Goal: Find contact information: Obtain details needed to contact an individual or organization

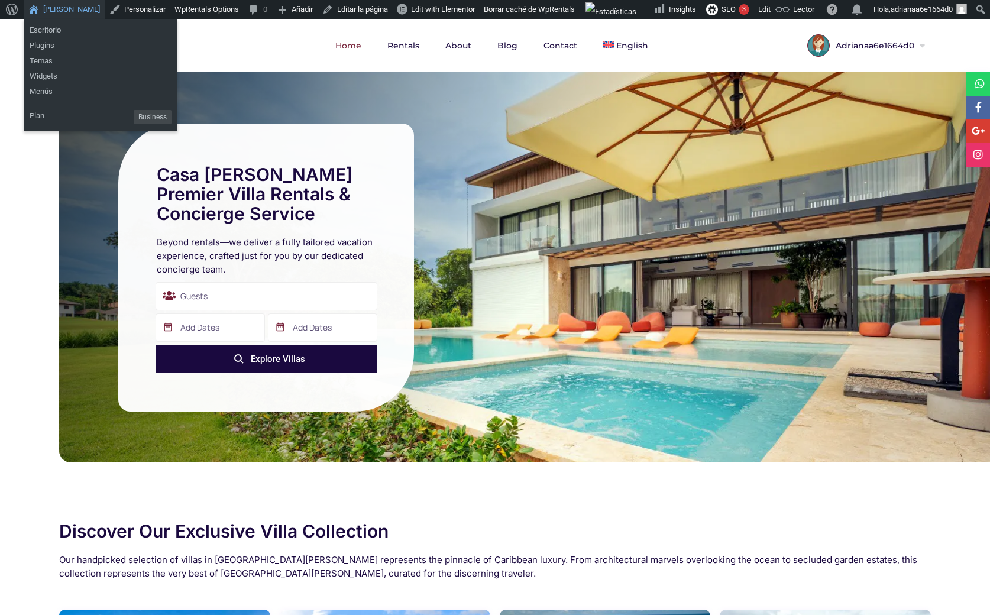
click at [56, 8] on link "[PERSON_NAME]" at bounding box center [64, 9] width 81 height 19
click at [64, 6] on link "[PERSON_NAME]" at bounding box center [64, 9] width 81 height 19
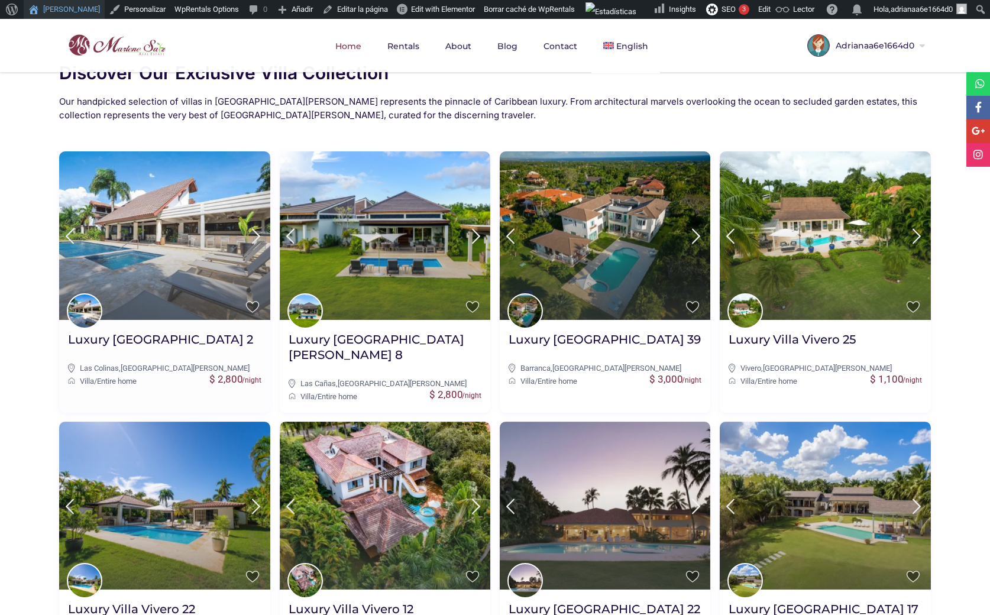
scroll to position [406, 0]
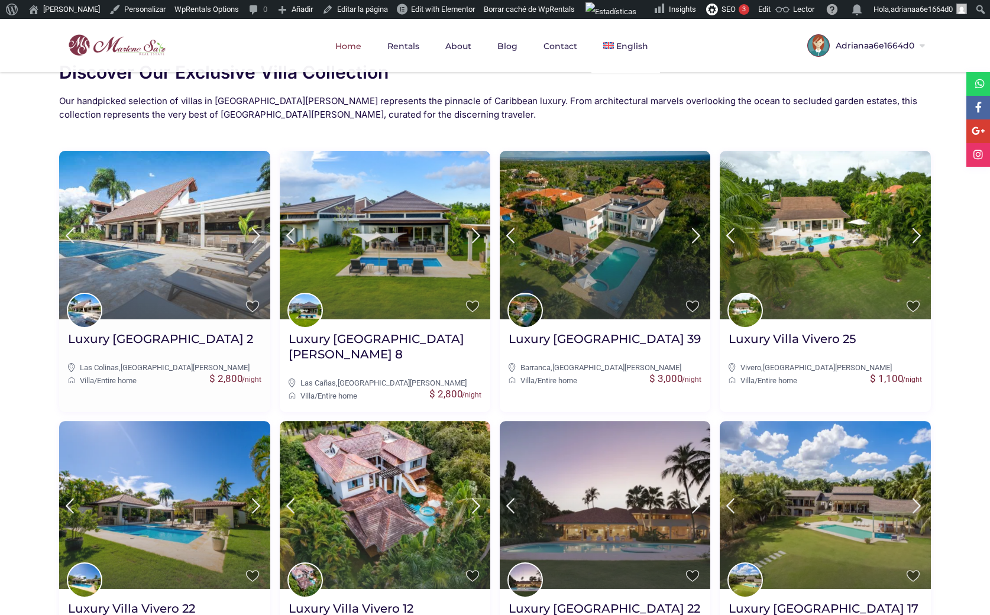
click at [175, 247] on img at bounding box center [164, 235] width 211 height 169
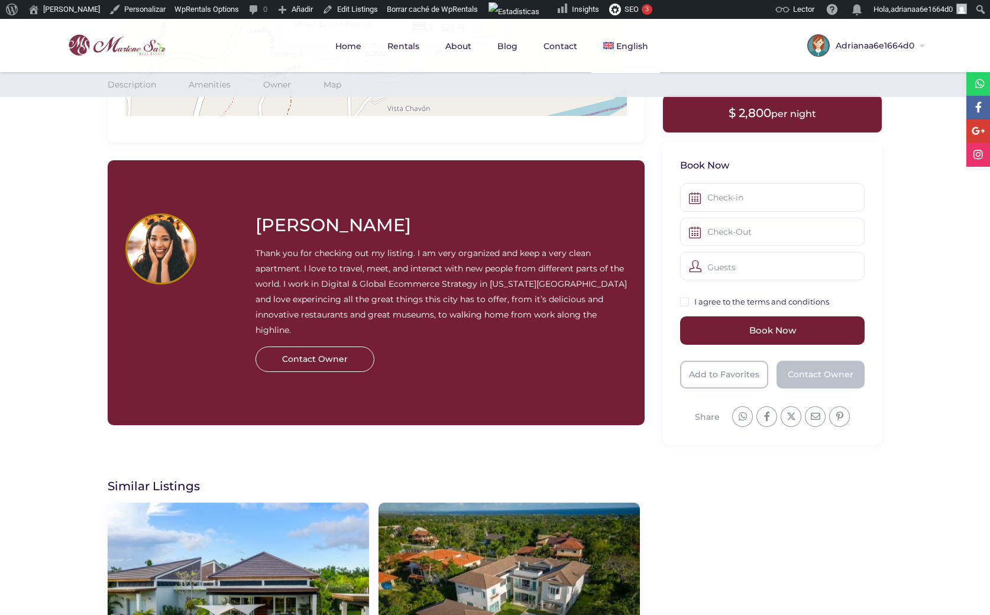
scroll to position [1250, 0]
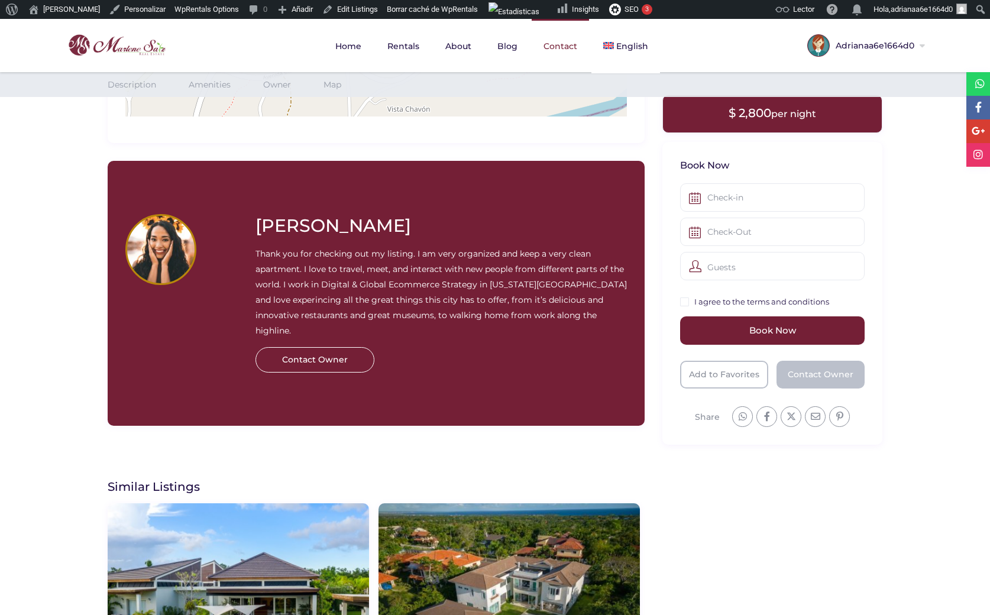
click at [551, 42] on link "Contact" at bounding box center [560, 46] width 57 height 54
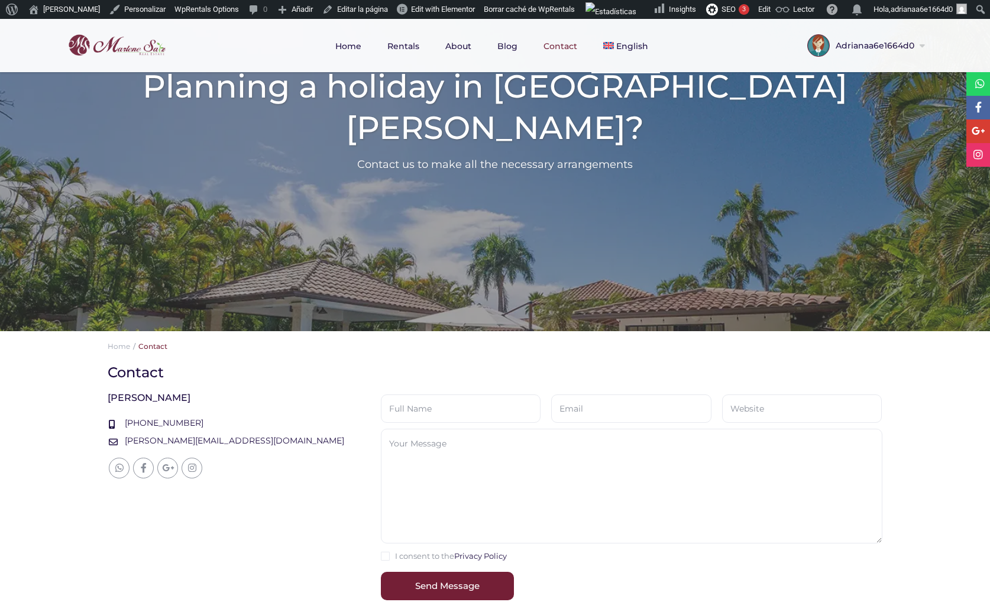
scroll to position [103, 0]
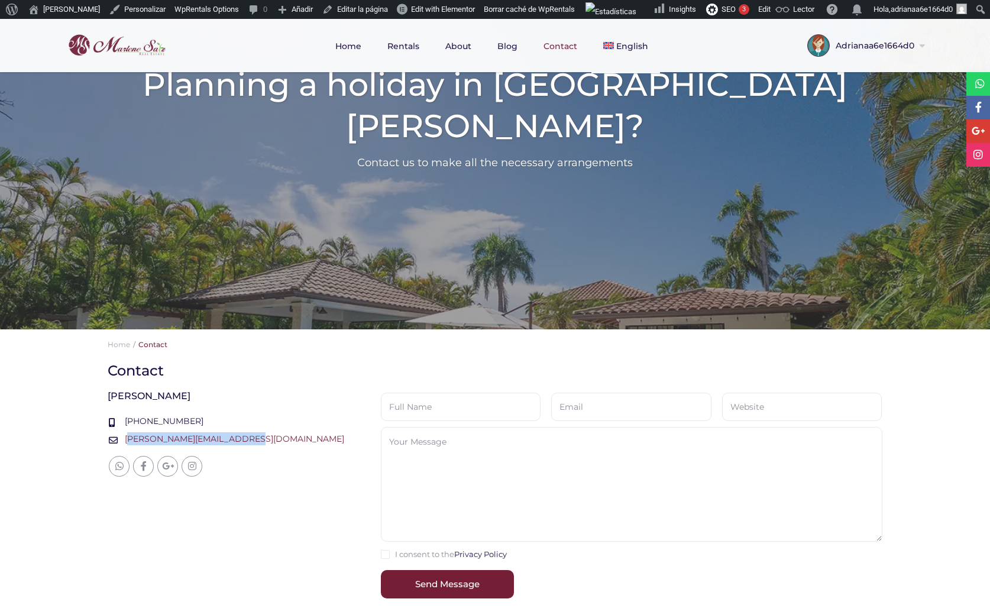
drag, startPoint x: 243, startPoint y: 442, endPoint x: 127, endPoint y: 441, distance: 116.5
click at [127, 441] on div "[PERSON_NAME][EMAIL_ADDRESS][DOMAIN_NAME]" at bounding box center [231, 439] width 247 height 15
copy link "[PERSON_NAME][EMAIL_ADDRESS][DOMAIN_NAME]"
drag, startPoint x: 188, startPoint y: 416, endPoint x: 124, endPoint y: 422, distance: 64.7
click at [124, 422] on div "+18094303848" at bounding box center [231, 422] width 247 height 15
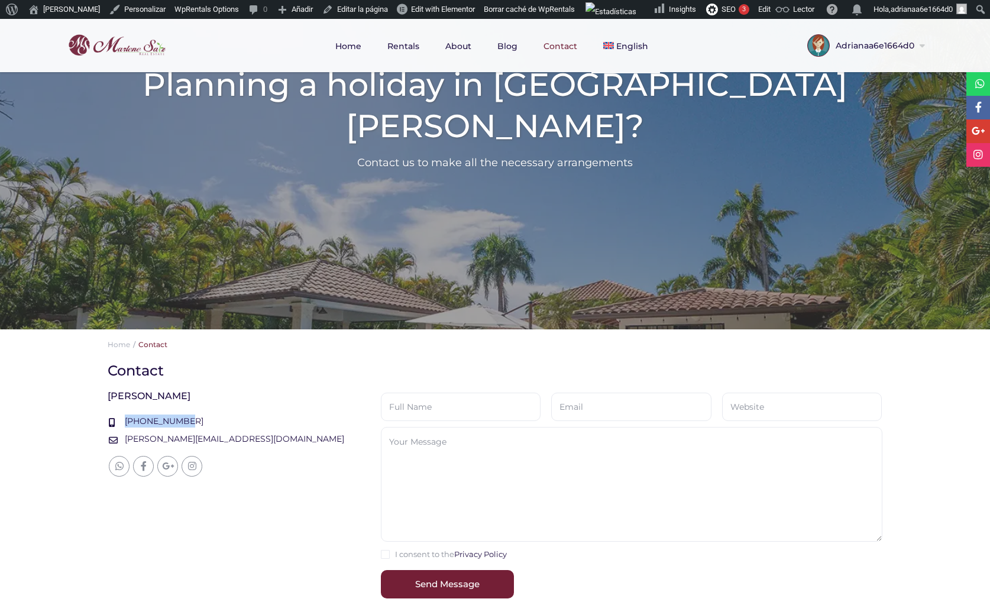
copy link "+18094303848"
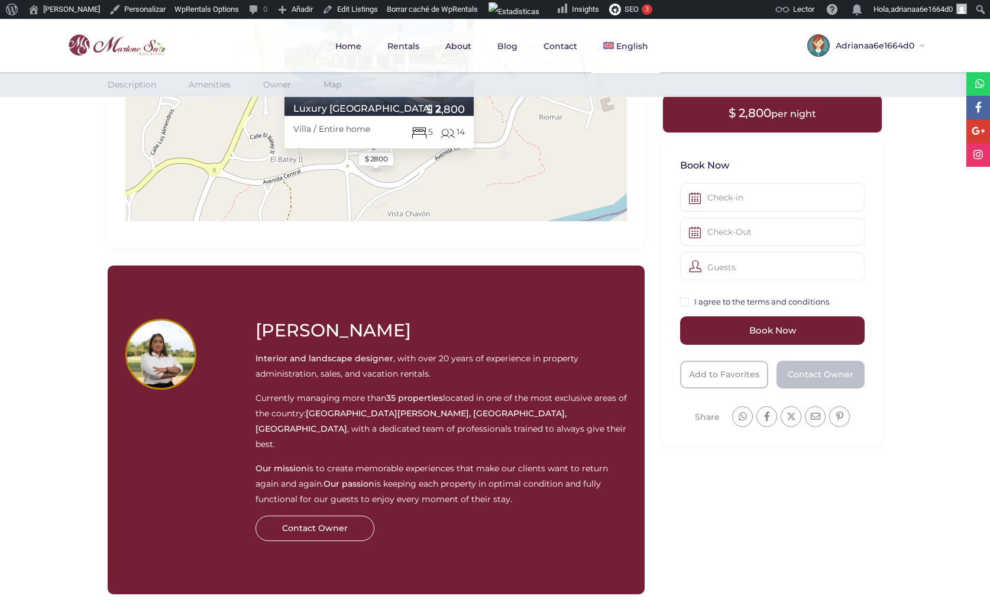
scroll to position [1148, 0]
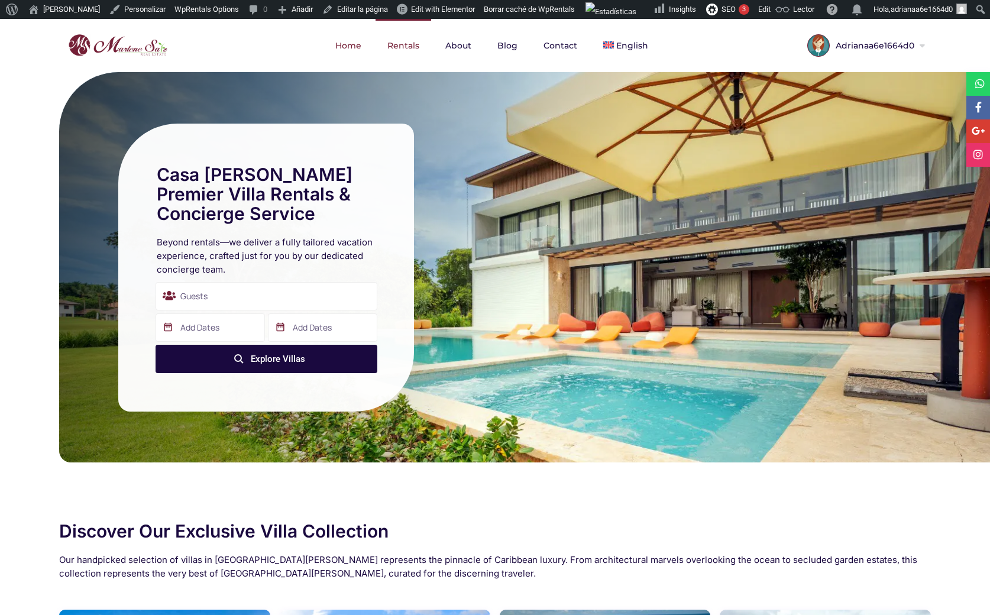
click at [415, 43] on link "Rentals" at bounding box center [403, 45] width 56 height 53
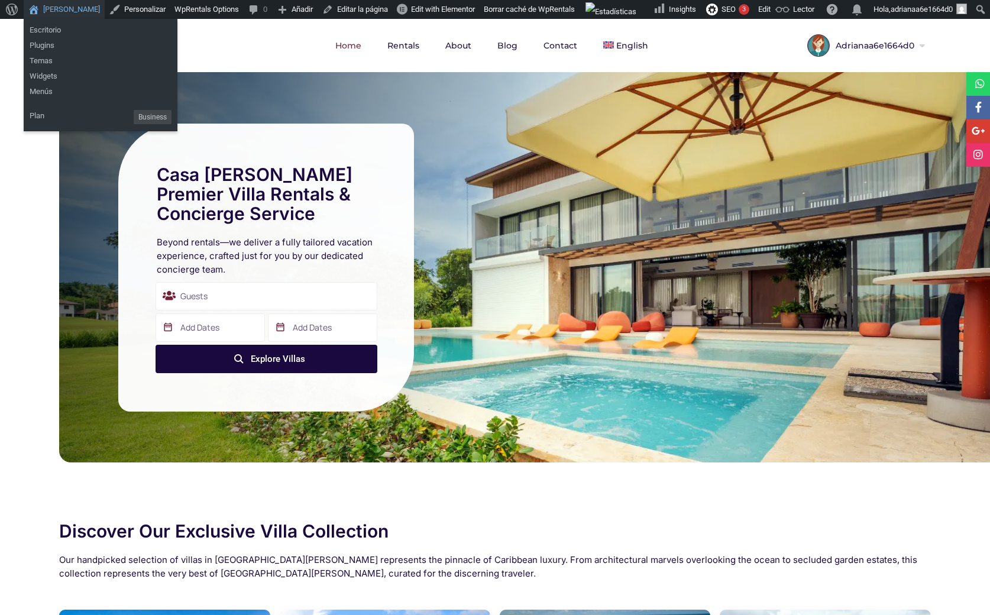
click at [63, 7] on link "[PERSON_NAME]" at bounding box center [64, 9] width 81 height 19
